Goal: Task Accomplishment & Management: Use online tool/utility

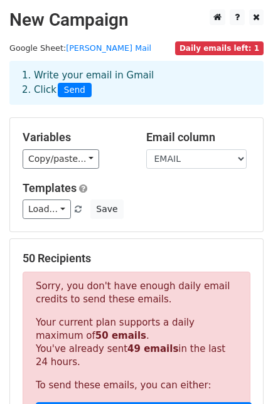
scroll to position [123, 0]
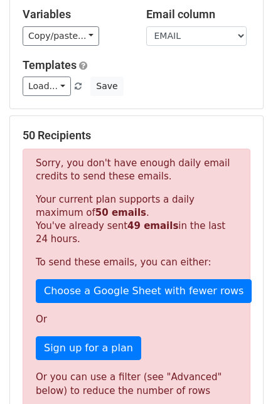
click at [179, 98] on div "Variables Copy/paste... {{EMPRESA}} {{NOMBRE}} {{EMAIL}} {{ASUNTO}} Email colum…" at bounding box center [136, 51] width 253 height 113
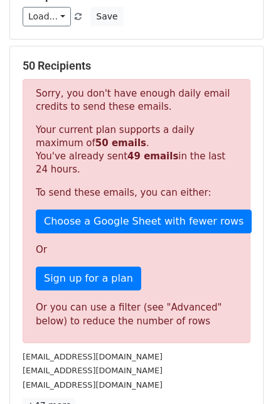
click at [194, 65] on h5 "50 Recipients" at bounding box center [137, 66] width 228 height 14
click at [90, 64] on h5 "50 Recipients" at bounding box center [137, 66] width 228 height 14
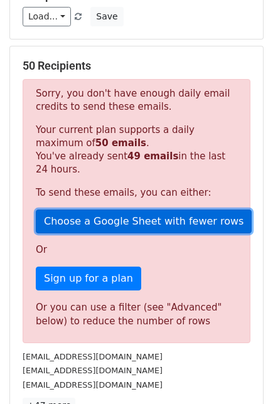
click at [183, 221] on link "Choose a Google Sheet with fewer rows" at bounding box center [144, 221] width 216 height 24
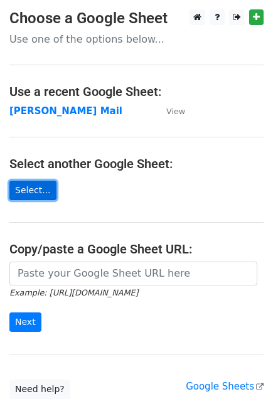
click at [43, 191] on link "Select..." at bounding box center [32, 190] width 47 height 19
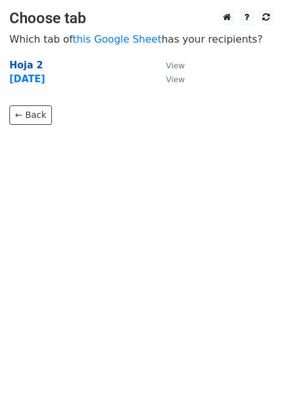
click at [29, 67] on strong "Hoja 2" at bounding box center [26, 65] width 34 height 11
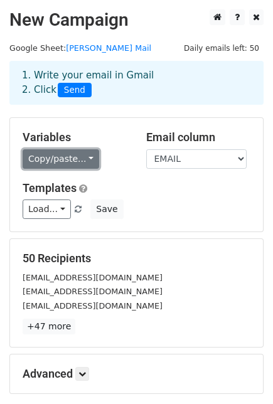
click at [70, 154] on link "Copy/paste..." at bounding box center [61, 158] width 76 height 19
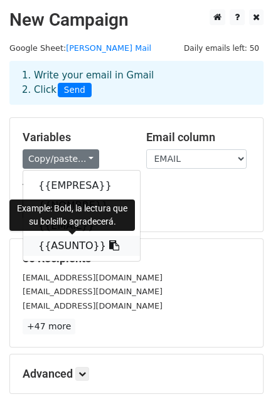
click at [109, 245] on icon at bounding box center [114, 245] width 10 height 10
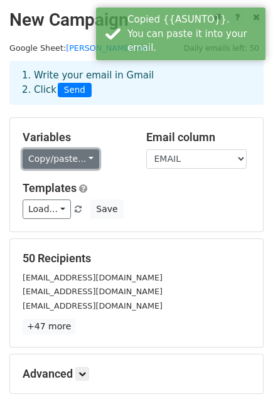
click at [87, 162] on link "Copy/paste..." at bounding box center [61, 158] width 76 height 19
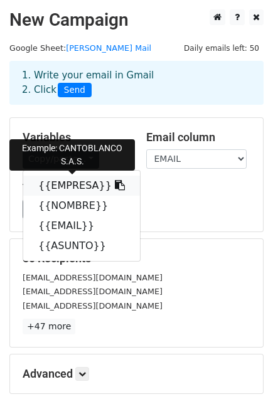
click at [115, 186] on icon at bounding box center [120, 185] width 10 height 10
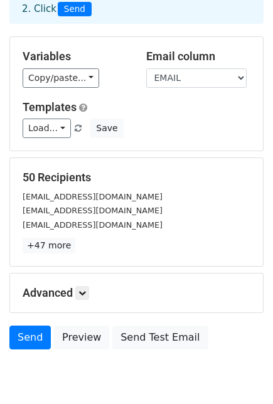
scroll to position [130, 0]
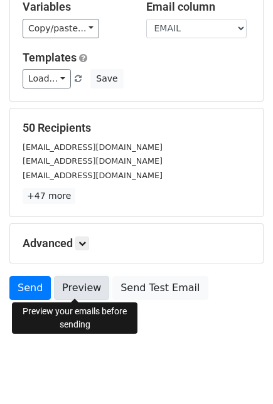
click at [71, 287] on link "Preview" at bounding box center [81, 288] width 55 height 24
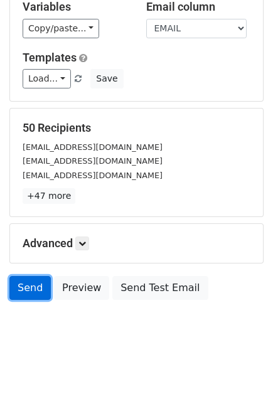
click at [31, 284] on link "Send" at bounding box center [29, 288] width 41 height 24
